Goal: Participate in discussion: Engage in conversation with other users on a specific topic

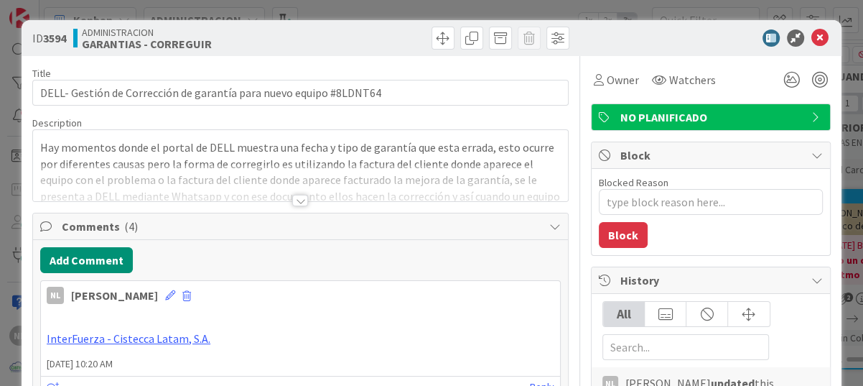
click at [292, 200] on div at bounding box center [300, 200] width 16 height 11
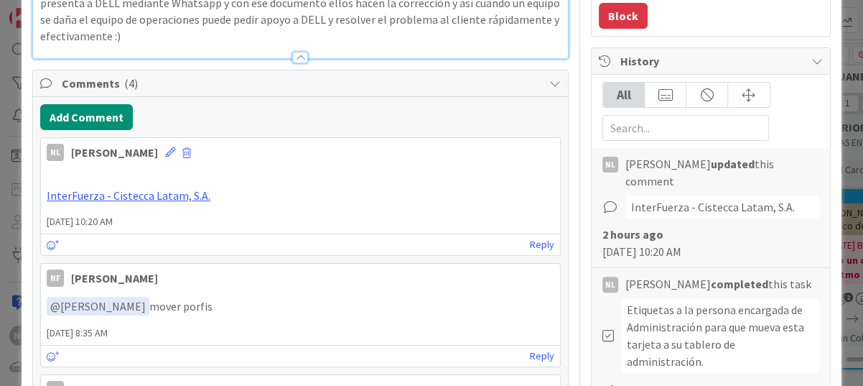
scroll to position [215, 0]
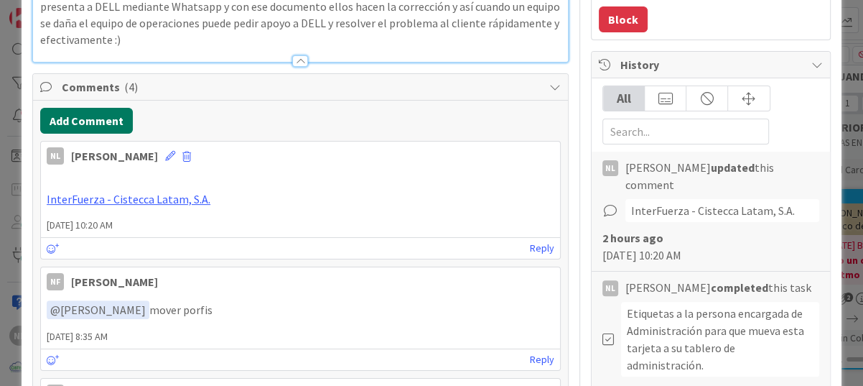
click at [90, 121] on button "Add Comment" at bounding box center [86, 121] width 93 height 26
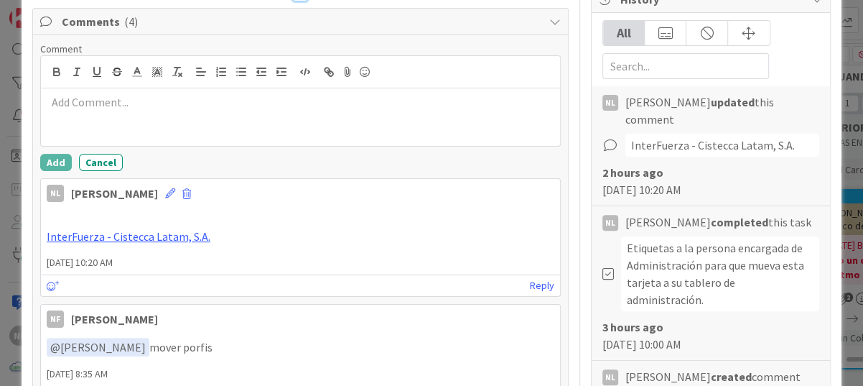
scroll to position [287, 0]
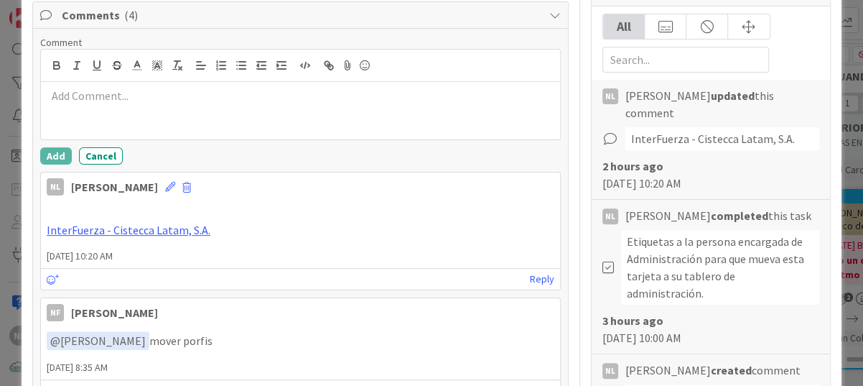
click at [85, 88] on p at bounding box center [301, 96] width 508 height 17
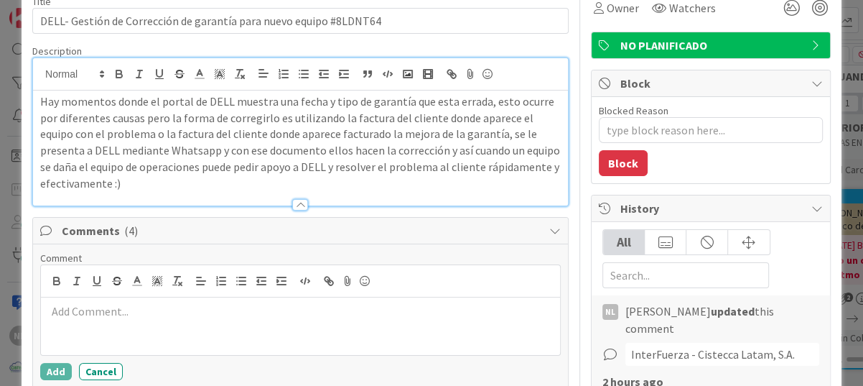
scroll to position [0, 0]
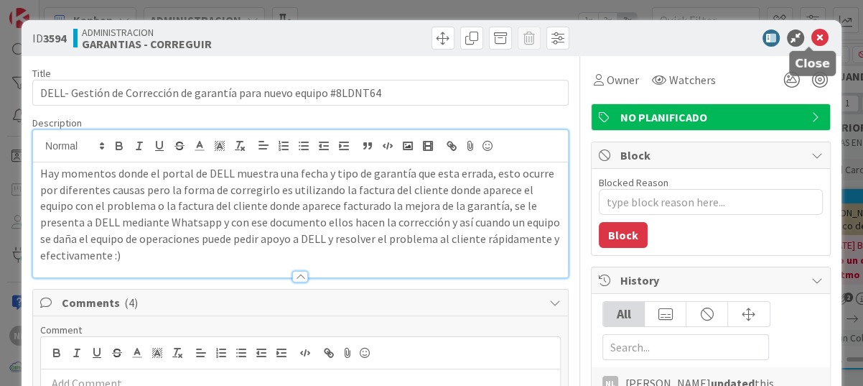
click at [811, 37] on icon at bounding box center [819, 37] width 17 height 17
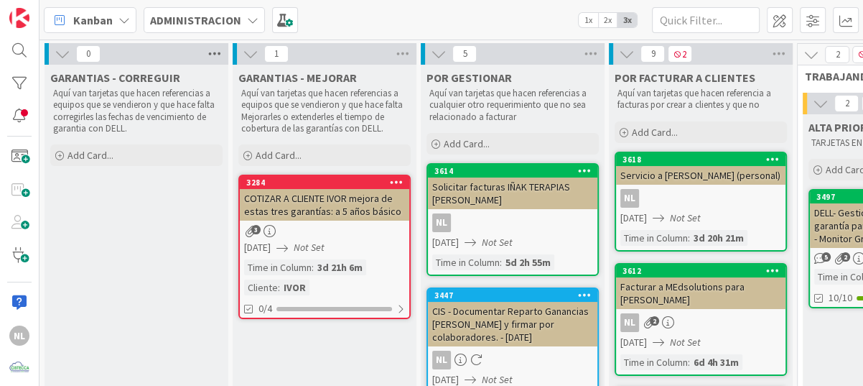
click at [216, 53] on icon at bounding box center [214, 54] width 19 height 22
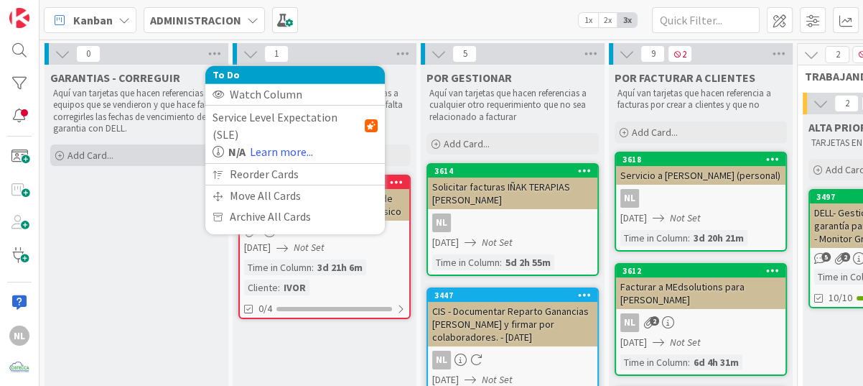
click at [113, 150] on div "Add Card..." at bounding box center [136, 155] width 172 height 22
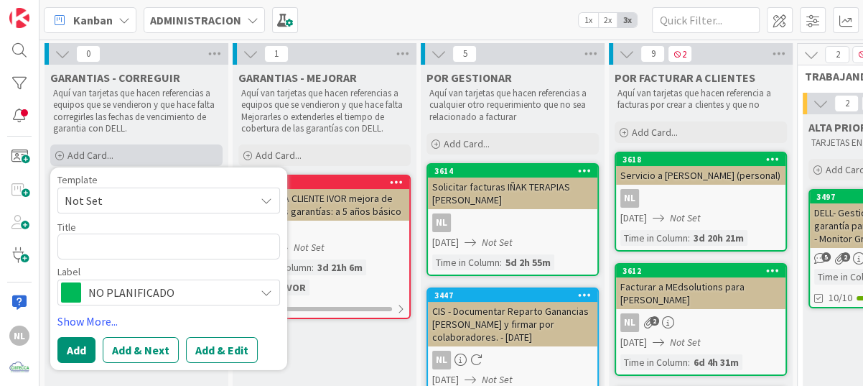
click at [110, 156] on span "Add Card..." at bounding box center [91, 155] width 46 height 13
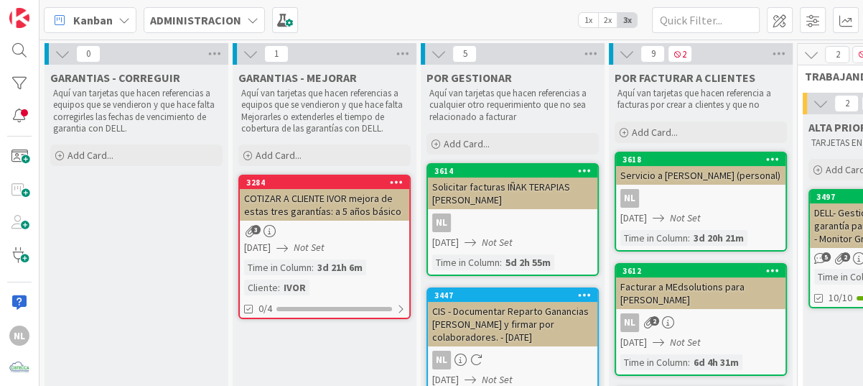
click at [59, 56] on icon at bounding box center [63, 54] width 16 height 16
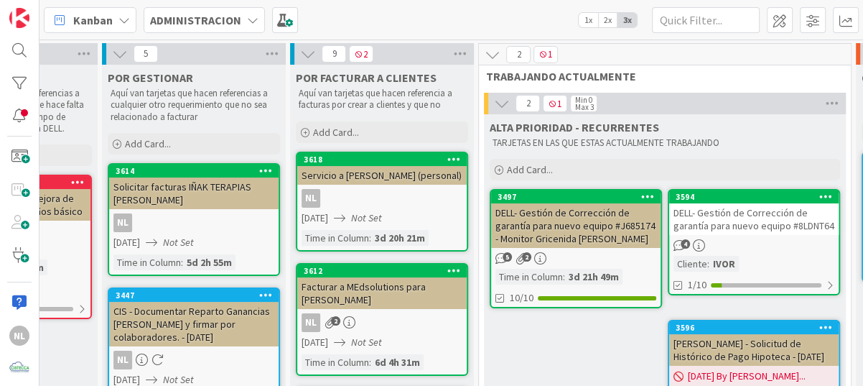
scroll to position [0, 174]
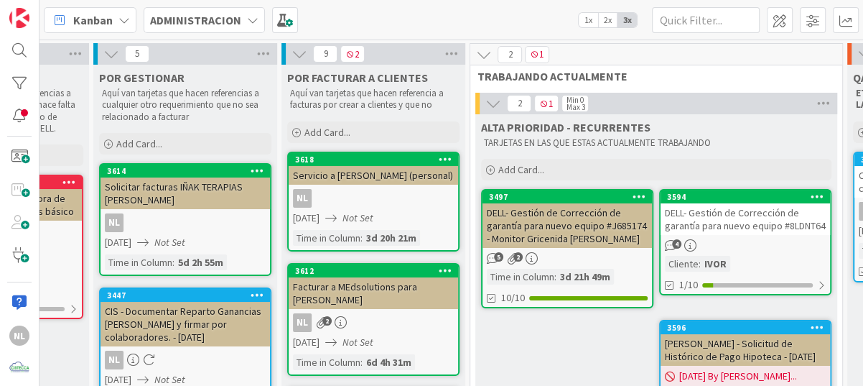
click at [582, 241] on div "DELL- Gestión de Corrección de garantía para nuevo equipo #J685174 - Monitor Gr…" at bounding box center [567, 225] width 169 height 45
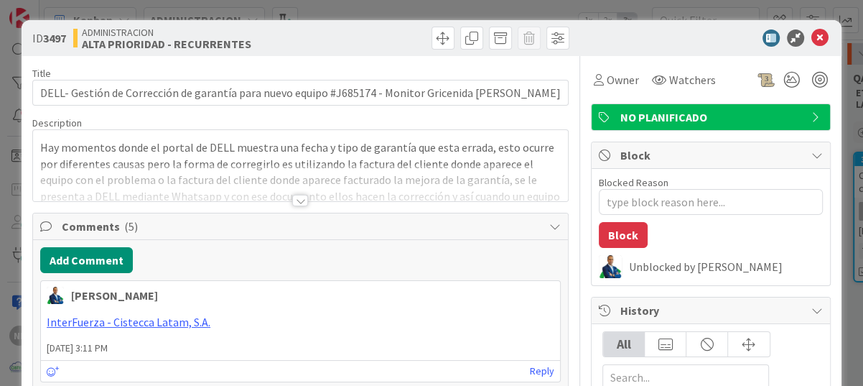
type textarea "x"
click at [811, 37] on icon at bounding box center [819, 37] width 17 height 17
